Goal: Task Accomplishment & Management: Manage account settings

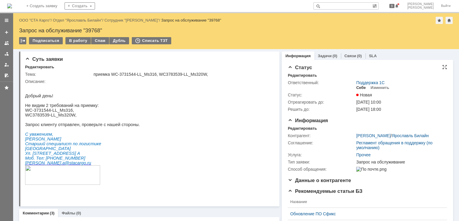
click at [357, 86] on div "Себе" at bounding box center [361, 87] width 10 height 5
click at [295, 128] on div "Редактировать" at bounding box center [302, 128] width 29 height 5
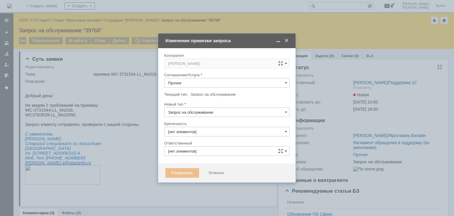
type input "[PERSON_NAME]"
type input "3. Низкая"
type input "[не указано]"
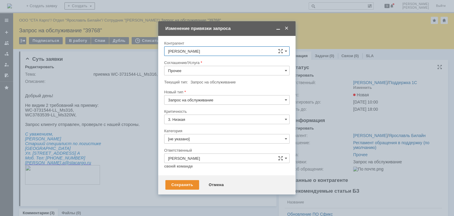
click at [200, 73] on input "Прочее" at bounding box center [226, 71] width 125 height 10
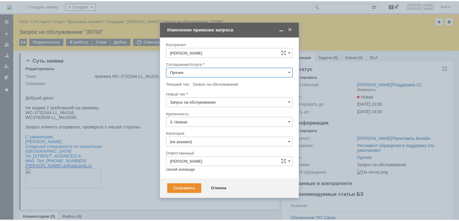
scroll to position [84, 0]
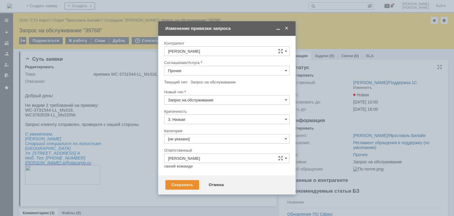
click at [195, 134] on span "WMS Обмены" at bounding box center [227, 135] width 118 height 5
type input "WMS Обмены"
click at [183, 184] on div "Сохранить" at bounding box center [183, 185] width 34 height 10
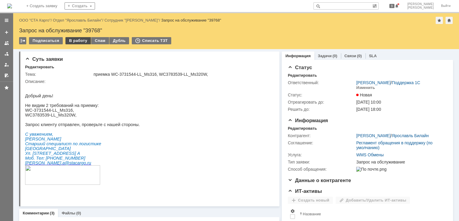
scroll to position [0, 0]
click at [79, 42] on div "В работу" at bounding box center [77, 40] width 25 height 7
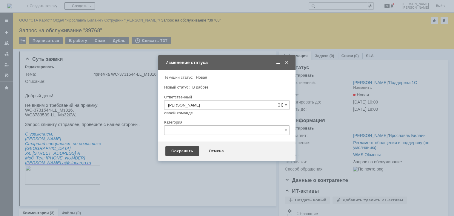
click at [190, 150] on div "Сохранить" at bounding box center [183, 151] width 34 height 10
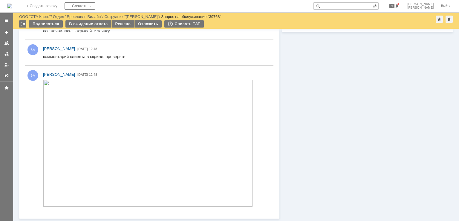
scroll to position [210, 0]
click at [106, 143] on img at bounding box center [148, 143] width 210 height 126
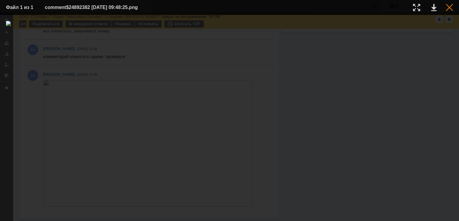
click at [447, 6] on div at bounding box center [449, 7] width 7 height 7
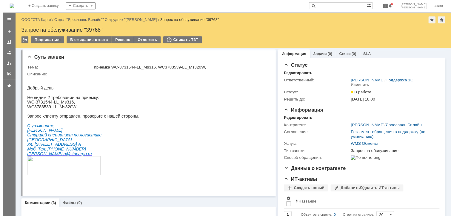
scroll to position [0, 0]
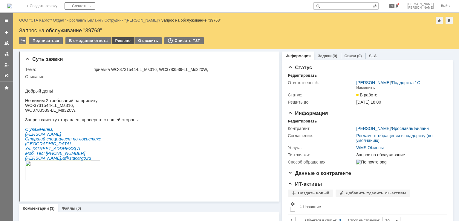
click at [119, 38] on div "Решено" at bounding box center [123, 40] width 23 height 7
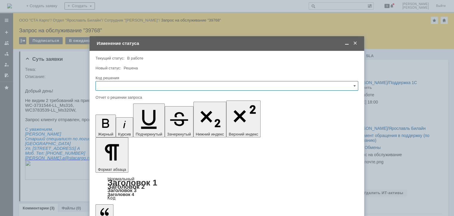
click at [121, 80] on div "Код решения" at bounding box center [227, 78] width 263 height 6
click at [121, 83] on input "text" at bounding box center [227, 86] width 263 height 10
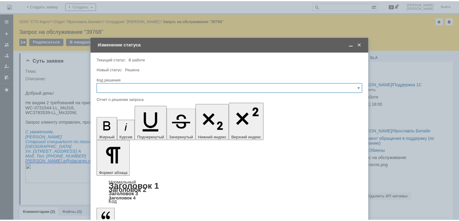
scroll to position [30, 0]
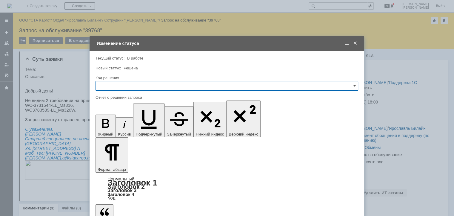
click at [134, 166] on span "По просьбе инициатора" at bounding box center [227, 165] width 255 height 5
type input "По просьбе инициатора"
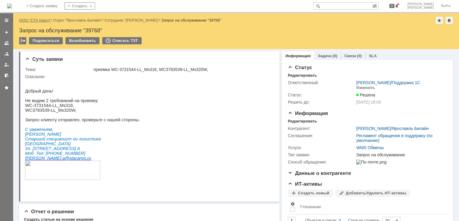
scroll to position [0, 0]
click at [37, 18] on link "ООО "СТА Карго"" at bounding box center [35, 20] width 32 height 4
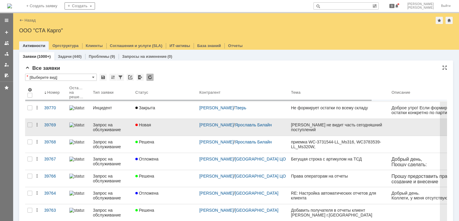
click at [164, 125] on div "Новая" at bounding box center [164, 124] width 59 height 5
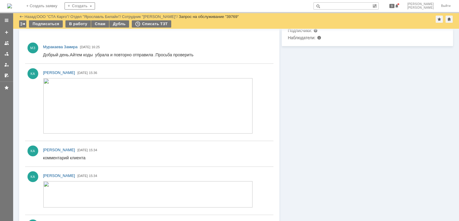
click at [124, 106] on img at bounding box center [148, 105] width 210 height 55
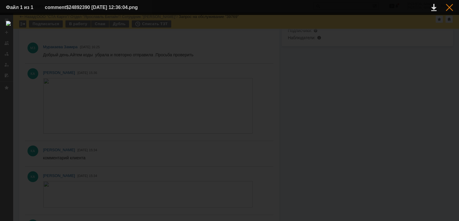
click at [451, 8] on div at bounding box center [449, 7] width 7 height 7
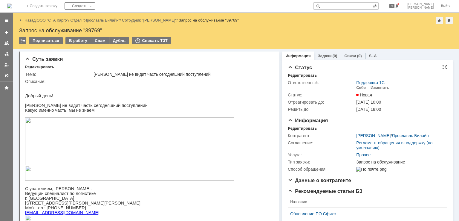
click at [357, 90] on td "Себе" at bounding box center [362, 88] width 12 height 6
click at [358, 88] on div "Себе" at bounding box center [361, 87] width 10 height 5
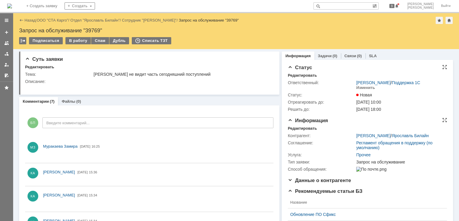
click at [299, 131] on div "Контрагент: Королёв Андрей / Ярославль Билайн Соглашение: Регламент обращения в…" at bounding box center [367, 152] width 159 height 42
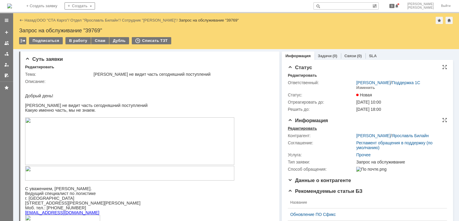
click at [299, 128] on div "Редактировать" at bounding box center [302, 128] width 29 height 5
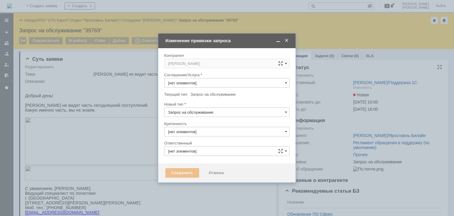
type input "Прочее"
type input "[PERSON_NAME]"
type input "3. Низкая"
type input "[не указано]"
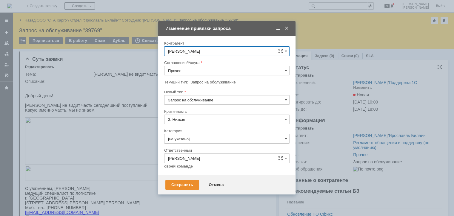
click at [206, 70] on input "Прочее" at bounding box center [226, 71] width 125 height 10
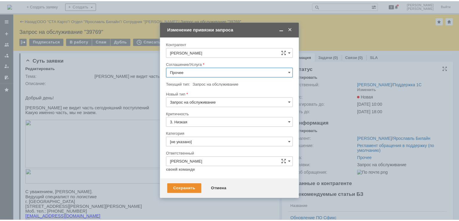
scroll to position [90, 0]
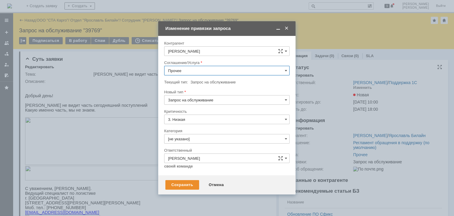
click at [199, 131] on span "WMS Обмены" at bounding box center [227, 130] width 118 height 5
type input "WMS Обмены"
click at [178, 187] on div "Сохранить" at bounding box center [183, 185] width 34 height 10
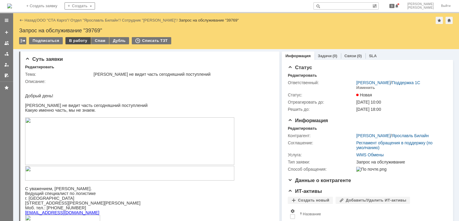
scroll to position [0, 0]
click at [79, 42] on div "В работу" at bounding box center [77, 40] width 25 height 7
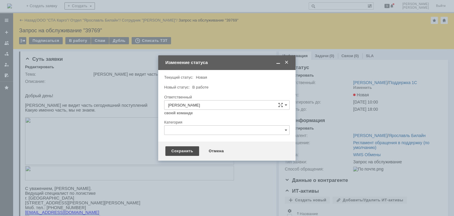
click at [176, 151] on div "Сохранить" at bounding box center [183, 151] width 34 height 10
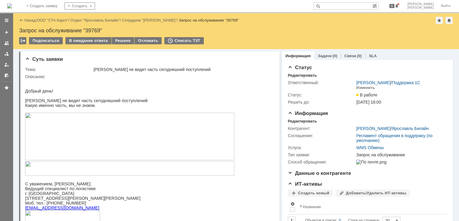
click at [0, 205] on div at bounding box center [6, 116] width 13 height 207
click at [121, 138] on img at bounding box center [129, 136] width 209 height 48
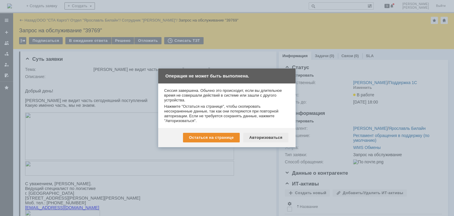
click at [259, 138] on div "Авторизоваться" at bounding box center [266, 138] width 45 height 10
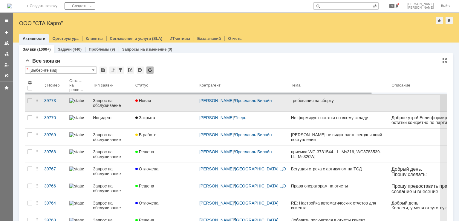
click at [171, 104] on link "Новая" at bounding box center [165, 102] width 64 height 17
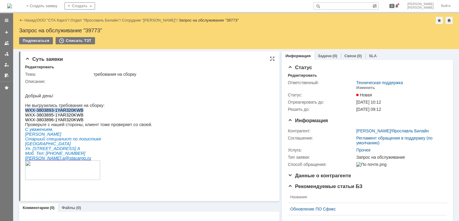
drag, startPoint x: 79, startPoint y: 113, endPoint x: 26, endPoint y: 113, distance: 52.9
click at [26, 112] on p "WXX-3803893-1YAR320KWB" at bounding box center [88, 110] width 127 height 5
copy span "WXX-3803893-1YAR320KWB"
click at [357, 86] on div "Изменить" at bounding box center [365, 87] width 19 height 5
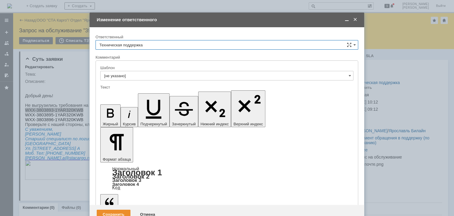
click at [162, 48] on input "Техническая поддержка" at bounding box center [227, 45] width 263 height 10
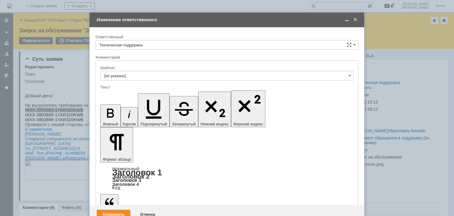
click at [132, 75] on span "[PERSON_NAME]" at bounding box center [227, 75] width 255 height 5
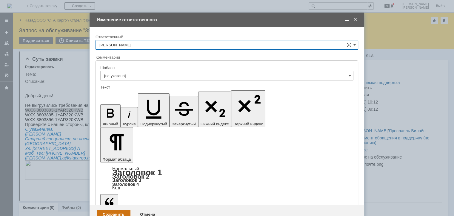
type input "[PERSON_NAME]"
click at [116, 209] on div "Сохранить" at bounding box center [114, 214] width 34 height 10
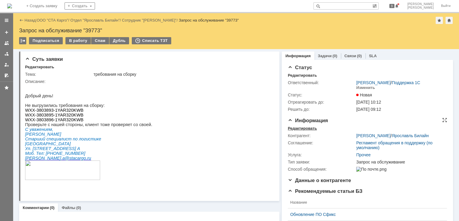
click at [299, 130] on div "Редактировать" at bounding box center [302, 128] width 29 height 5
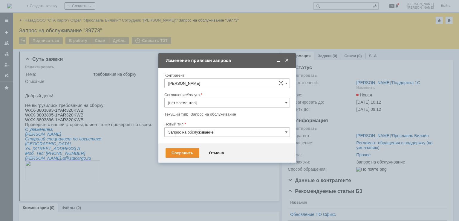
type input "Прочее"
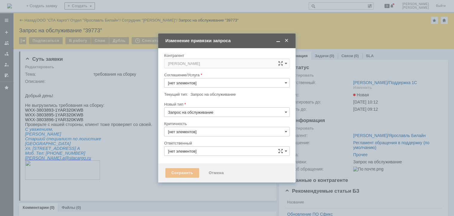
type input "3. Низкая"
type input "Прочее"
type input "[PERSON_NAME]"
type input "[не указано]"
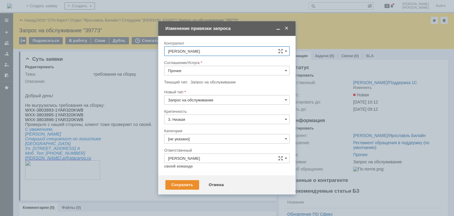
click at [195, 97] on input "Запрос на обслуживание" at bounding box center [226, 100] width 125 height 10
click at [205, 73] on input "Прочее" at bounding box center [226, 71] width 125 height 10
type input "Запрос на обслуживание"
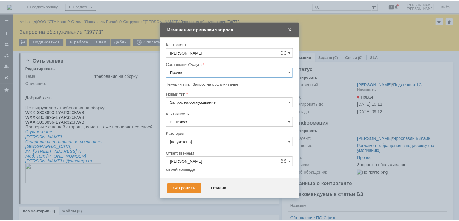
scroll to position [90, 0]
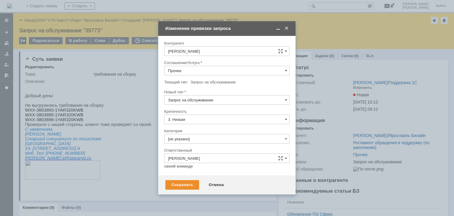
click at [203, 128] on span "WMS Обмены" at bounding box center [227, 130] width 118 height 5
click at [182, 185] on div "Сохранить" at bounding box center [183, 185] width 34 height 10
type input "WMS Обмены"
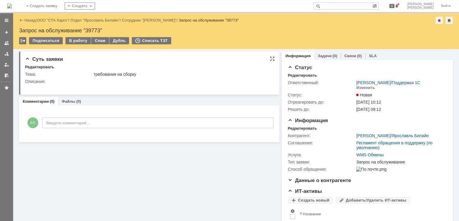
scroll to position [0, 0]
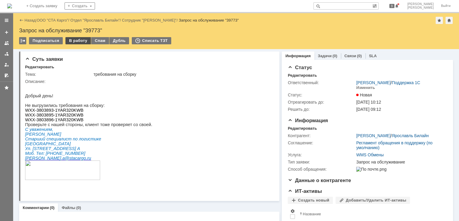
click at [79, 37] on div "В работу" at bounding box center [77, 40] width 25 height 7
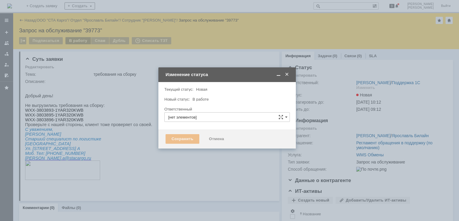
type input "[PERSON_NAME]"
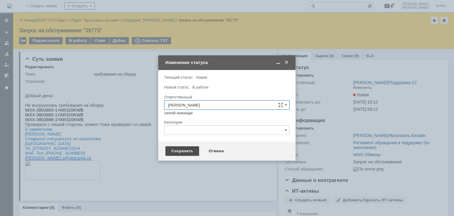
click at [175, 151] on div "Сохранить" at bounding box center [183, 151] width 34 height 10
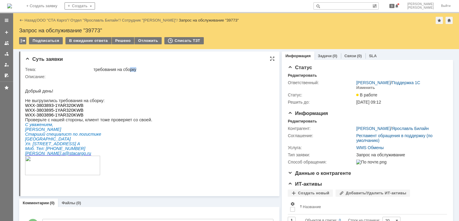
drag, startPoint x: 129, startPoint y: 67, endPoint x: 143, endPoint y: 69, distance: 14.5
click at [143, 69] on div "требования на сборку" at bounding box center [182, 69] width 177 height 5
click at [141, 88] on html "Добрый день! Не выгрузились требования на сборку: WXX-3803893-1YAR320KWB WXX-38…" at bounding box center [147, 130] width 244 height 102
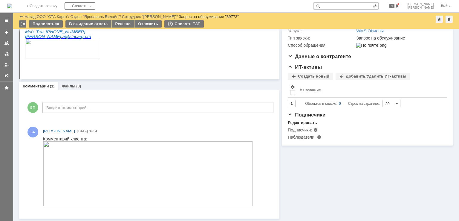
scroll to position [97, 0]
click at [74, 164] on img at bounding box center [148, 173] width 210 height 65
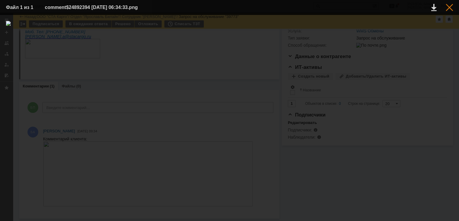
click at [449, 10] on div at bounding box center [449, 7] width 7 height 7
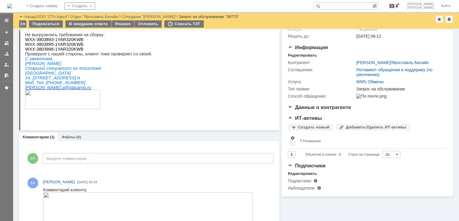
scroll to position [0, 0]
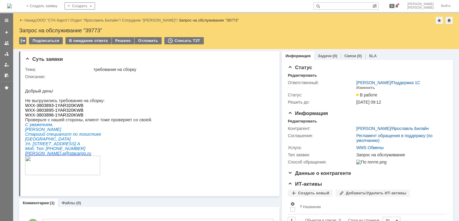
click at [92, 30] on div "Запрос на обслуживание "39773"" at bounding box center [236, 30] width 434 height 6
copy div "39773"
click at [88, 39] on div "В ожидание ответа" at bounding box center [88, 40] width 46 height 7
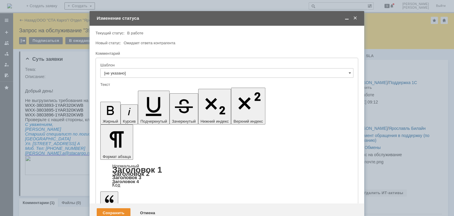
drag, startPoint x: 211, startPoint y: 1662, endPoint x: -4, endPoint y: 1651, distance: 215.4
drag, startPoint x: 203, startPoint y: 1657, endPoint x: 132, endPoint y: 1662, distance: 70.4
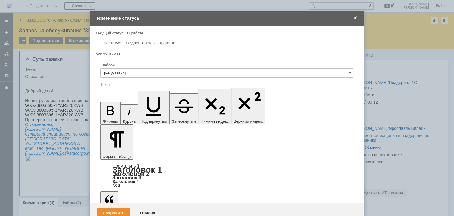
drag, startPoint x: 194, startPoint y: 1656, endPoint x: 80, endPoint y: 1657, distance: 114.1
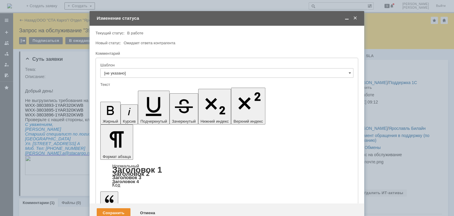
click at [118, 203] on div "Сохранить Отмена" at bounding box center [227, 212] width 275 height 19
click at [116, 208] on div "Сохранить" at bounding box center [114, 213] width 34 height 10
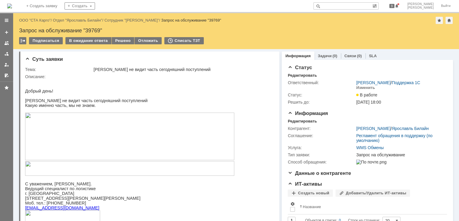
click at [94, 27] on div "Назад | ООО "СТА Карго" / Отдел "Ярославль Билайн" / Сотрудник "Королёв Андрей"…" at bounding box center [236, 31] width 446 height 36
copy div "39769"
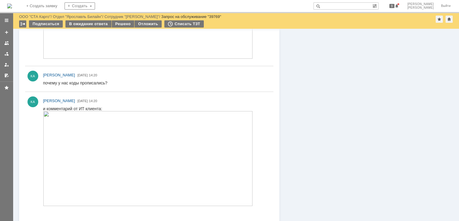
scroll to position [478, 0]
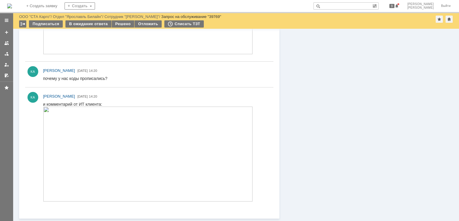
click at [74, 147] on img at bounding box center [148, 153] width 210 height 95
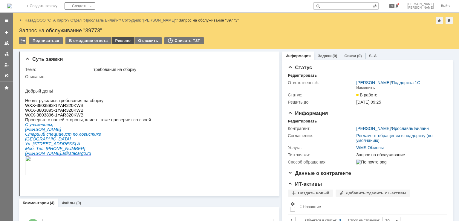
click at [117, 42] on div "Решено" at bounding box center [123, 40] width 23 height 7
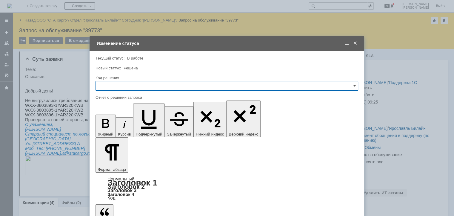
click at [124, 85] on input "text" at bounding box center [227, 86] width 263 height 10
drag, startPoint x: 112, startPoint y: 165, endPoint x: 114, endPoint y: 162, distance: 3.6
click at [112, 164] on span "Решено" at bounding box center [227, 165] width 255 height 5
type input "Решено"
click at [350, 42] on div at bounding box center [350, 44] width 17 height 6
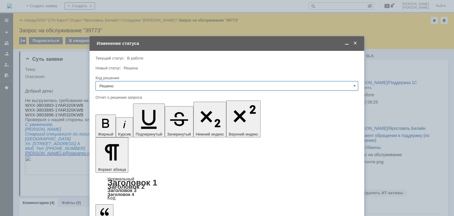
click at [349, 43] on span at bounding box center [347, 43] width 6 height 5
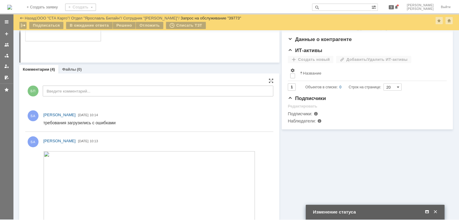
scroll to position [149, 0]
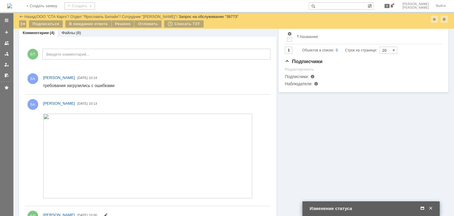
click at [423, 208] on span at bounding box center [423, 208] width 6 height 5
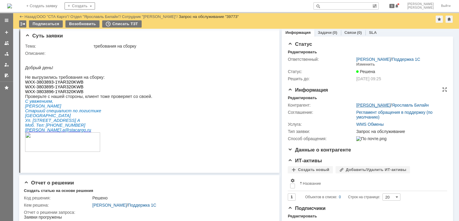
scroll to position [0, 0]
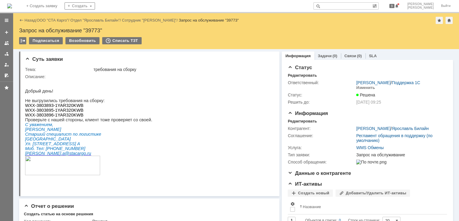
click at [348, 10] on div "На домашнюю + Создать заявку Создать 9 [PERSON_NAME]" at bounding box center [229, 6] width 459 height 13
drag, startPoint x: 348, startPoint y: 10, endPoint x: 351, endPoint y: 7, distance: 3.6
click at [349, 9] on div "На домашнюю + Создать заявку Создать 9 [PERSON_NAME]" at bounding box center [229, 6] width 459 height 13
click at [351, 7] on input "text" at bounding box center [342, 5] width 59 height 7
type input "37453"
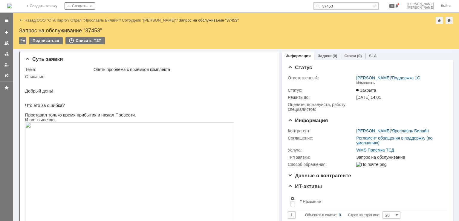
scroll to position [60, 0]
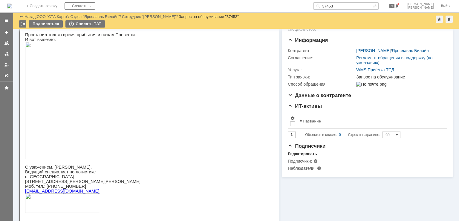
click at [137, 94] on img at bounding box center [129, 100] width 209 height 117
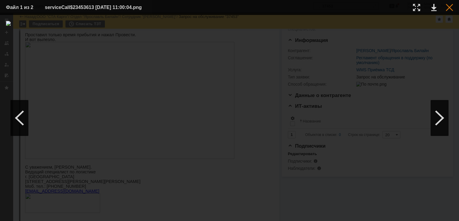
click at [449, 7] on div at bounding box center [449, 7] width 7 height 7
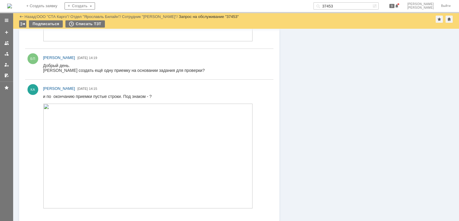
scroll to position [427, 0]
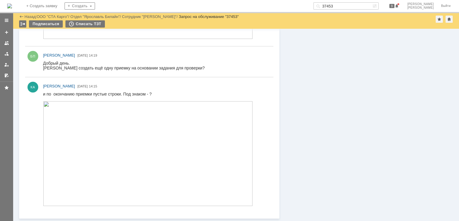
click at [190, 134] on img at bounding box center [148, 153] width 210 height 105
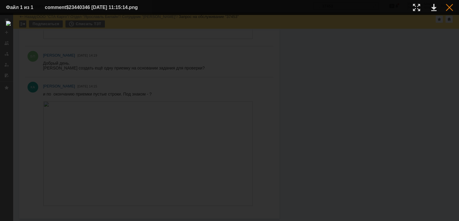
click at [452, 7] on div at bounding box center [449, 7] width 7 height 7
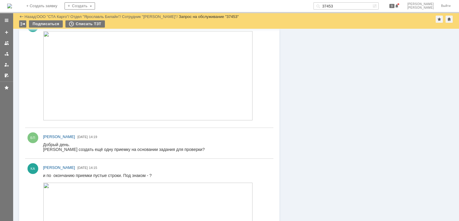
scroll to position [338, 0]
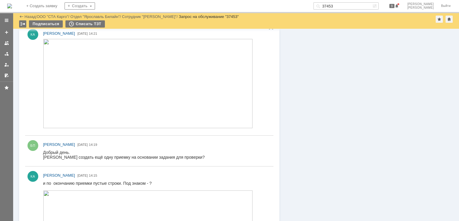
click at [179, 96] on img at bounding box center [148, 83] width 210 height 89
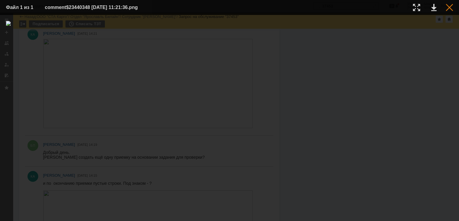
click at [449, 7] on div at bounding box center [449, 7] width 7 height 7
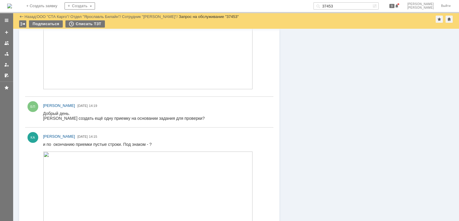
scroll to position [427, 0]
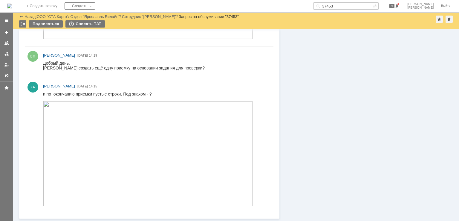
click at [103, 122] on img at bounding box center [148, 153] width 210 height 105
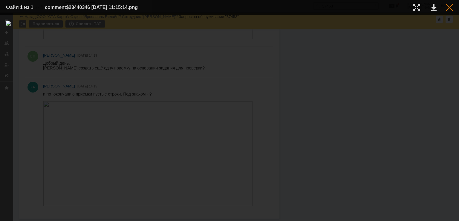
click at [451, 7] on div at bounding box center [449, 7] width 7 height 7
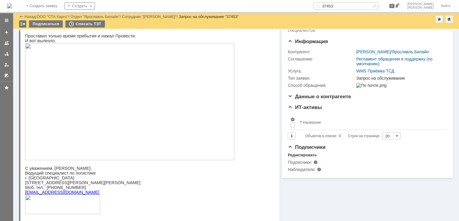
scroll to position [60, 0]
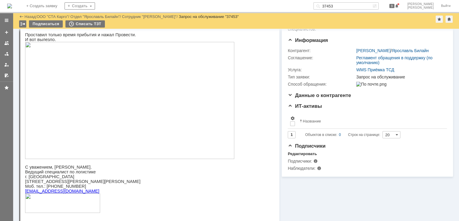
click at [144, 115] on img at bounding box center [129, 100] width 209 height 117
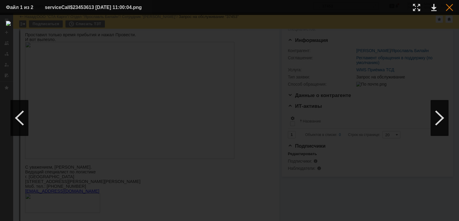
click at [450, 4] on div at bounding box center [449, 7] width 7 height 7
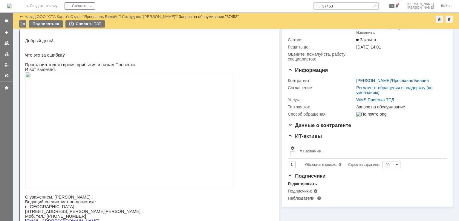
scroll to position [0, 0]
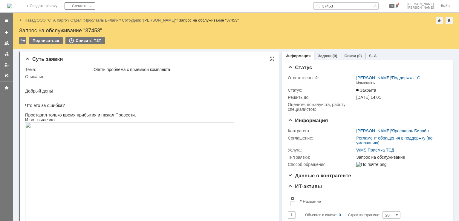
click at [189, 141] on img at bounding box center [129, 180] width 209 height 117
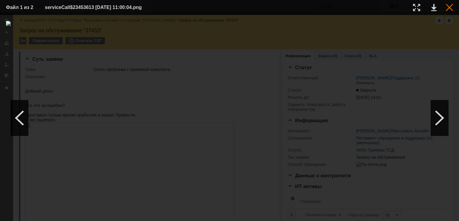
click at [445, 5] on td at bounding box center [445, 7] width 16 height 9
click at [448, 7] on div at bounding box center [449, 7] width 7 height 7
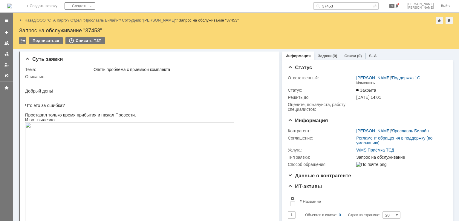
click at [97, 31] on div "Запрос на обслуживание "37453"" at bounding box center [236, 30] width 434 height 6
copy div "37453"
click at [97, 30] on div "Запрос на обслуживание "37453"" at bounding box center [236, 30] width 434 height 6
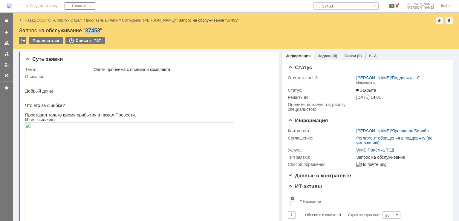
click at [94, 29] on div "Запрос на обслуживание "37453"" at bounding box center [236, 30] width 434 height 6
click at [103, 23] on div "Назад | ООО "СТА Карго" / Отдел "Ярославль Билайн" / Сотрудник "[PERSON_NAME]" …" at bounding box center [236, 20] width 434 height 7
click at [93, 30] on div "Запрос на обслуживание "37453"" at bounding box center [236, 30] width 434 height 6
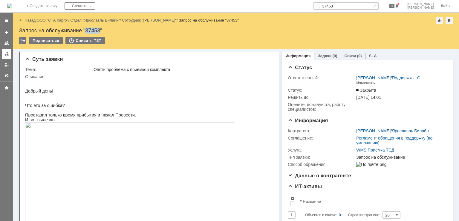
copy div "37453"
click at [101, 28] on div "Запрос на обслуживание "37453"" at bounding box center [236, 30] width 434 height 6
drag, startPoint x: 100, startPoint y: 30, endPoint x: 85, endPoint y: 28, distance: 15.3
click at [85, 28] on div "Запрос на обслуживание "37453"" at bounding box center [236, 30] width 434 height 6
copy div "37453"
